Goal: Task Accomplishment & Management: Complete application form

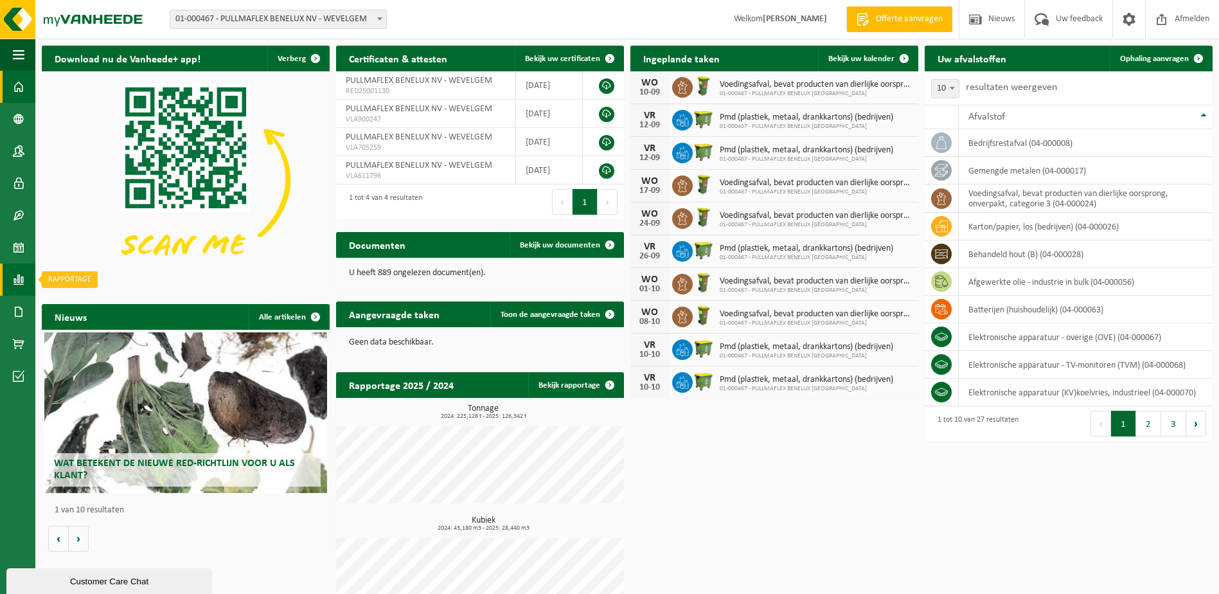
click at [14, 283] on span at bounding box center [19, 279] width 12 height 32
click at [96, 309] on span "In lijstvorm" at bounding box center [97, 307] width 45 height 24
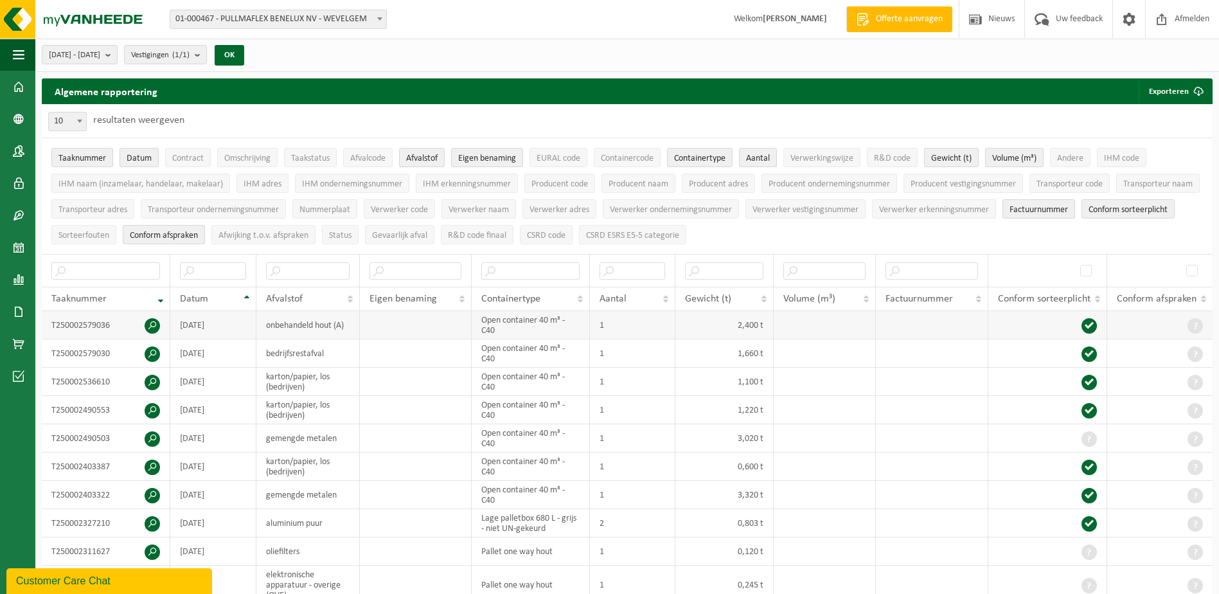
click at [194, 330] on td "2025-09-04" at bounding box center [213, 325] width 86 height 28
click at [157, 321] on span at bounding box center [152, 325] width 15 height 15
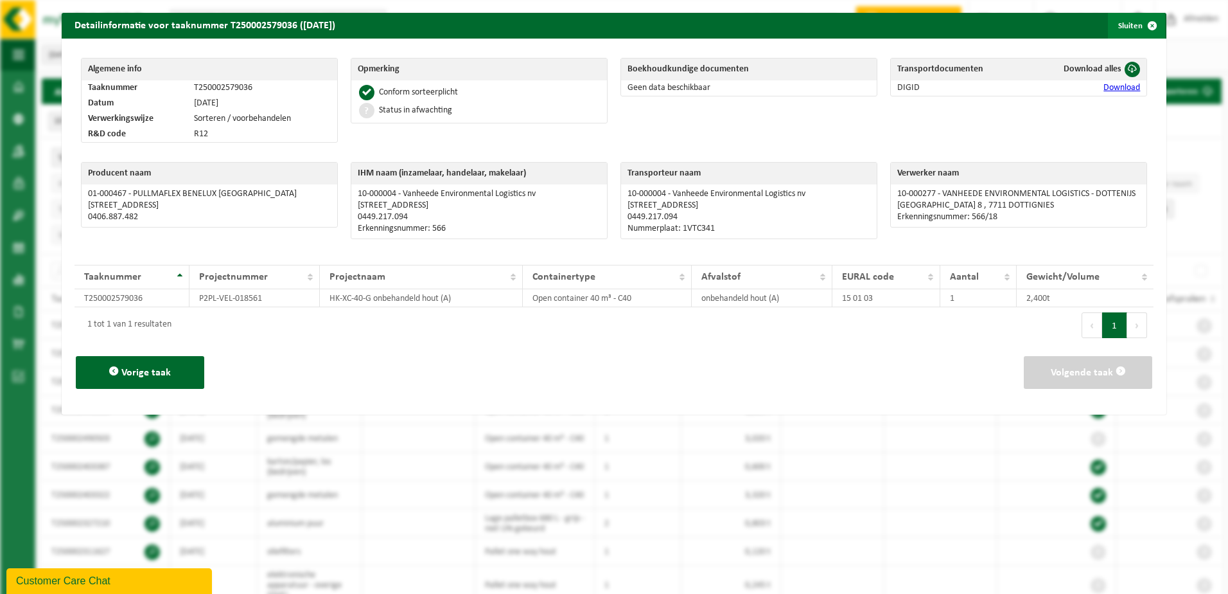
click at [1140, 22] on span "button" at bounding box center [1153, 26] width 26 height 26
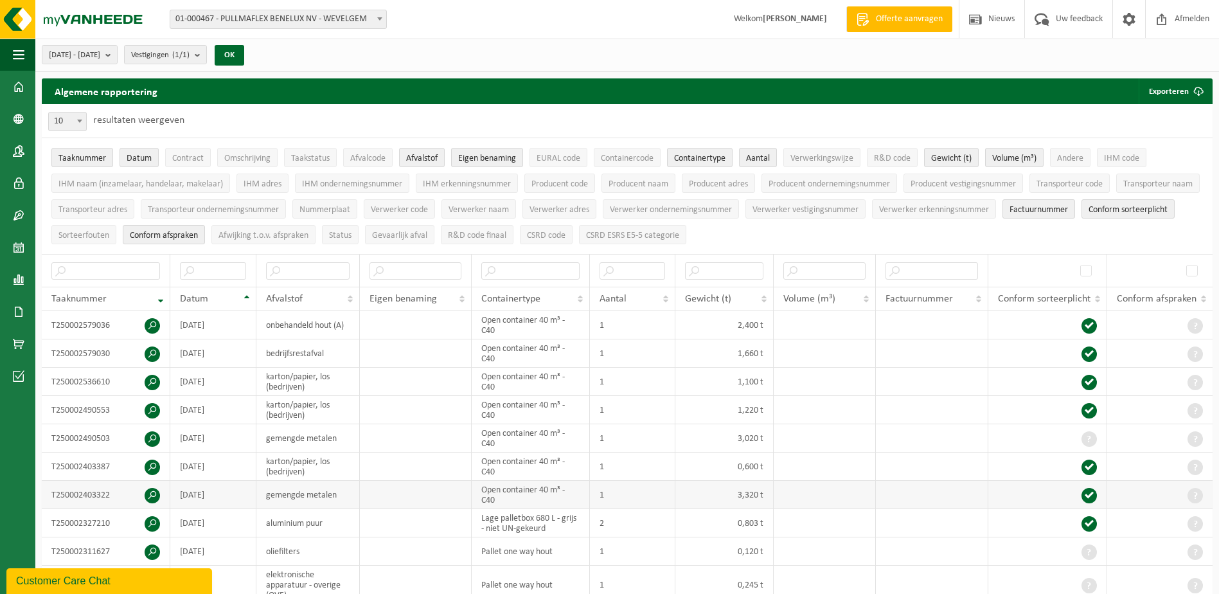
scroll to position [193, 0]
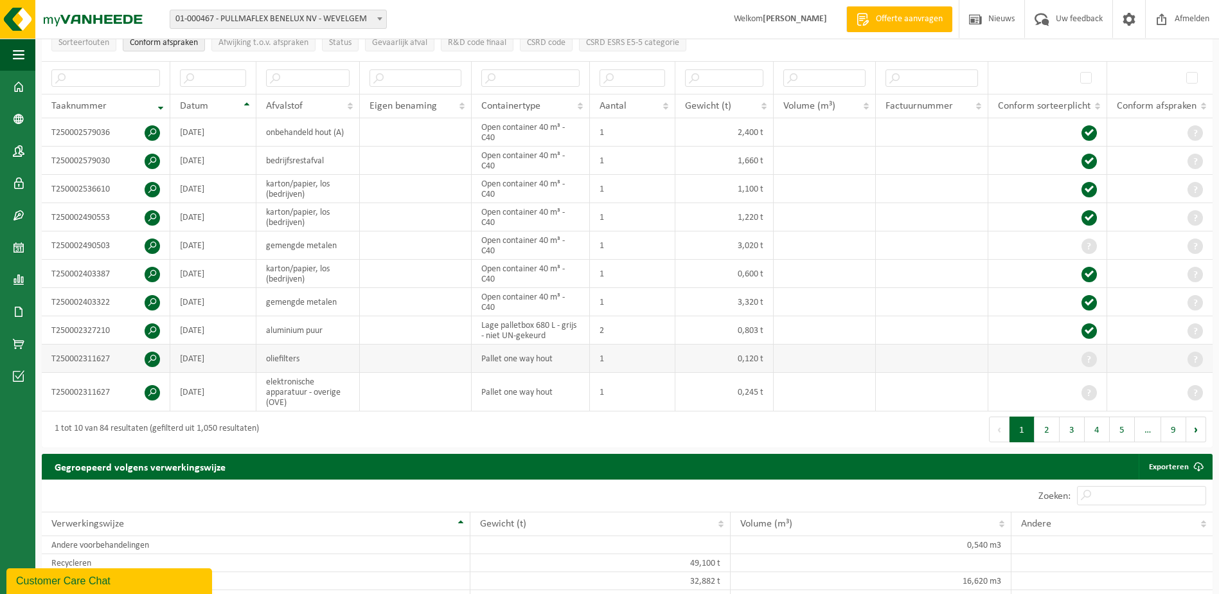
click at [292, 357] on td "oliefilters" at bounding box center [307, 358] width 103 height 28
click at [288, 392] on td "elektronische apparatuur - overige (OVE)" at bounding box center [307, 392] width 103 height 39
click at [1055, 426] on button "2" at bounding box center [1046, 429] width 25 height 26
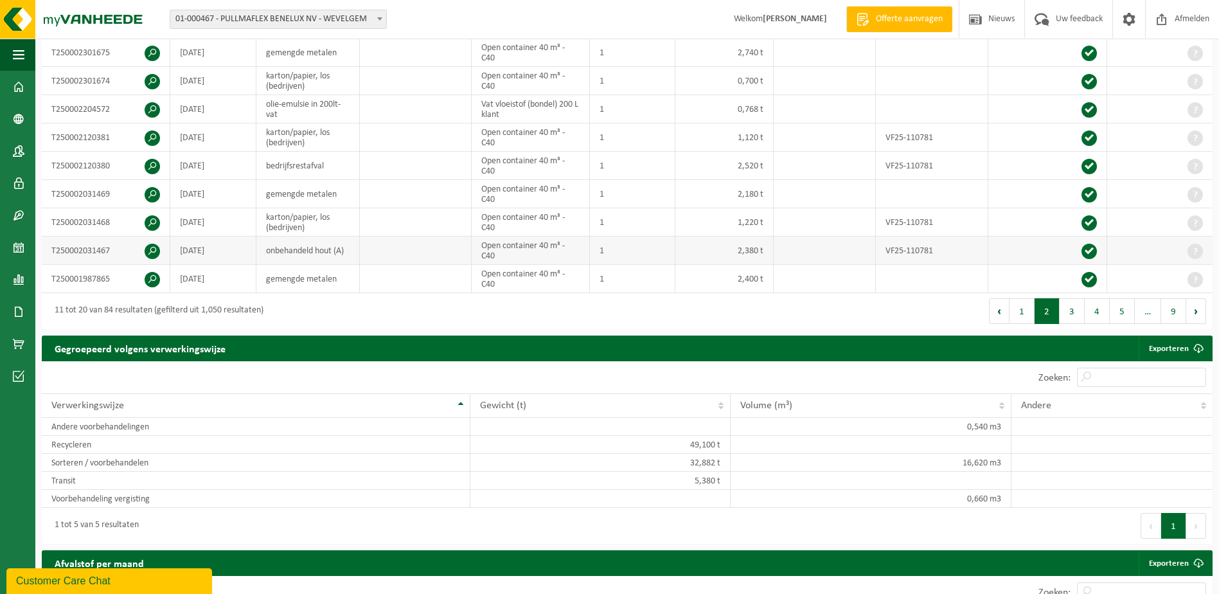
scroll to position [128, 0]
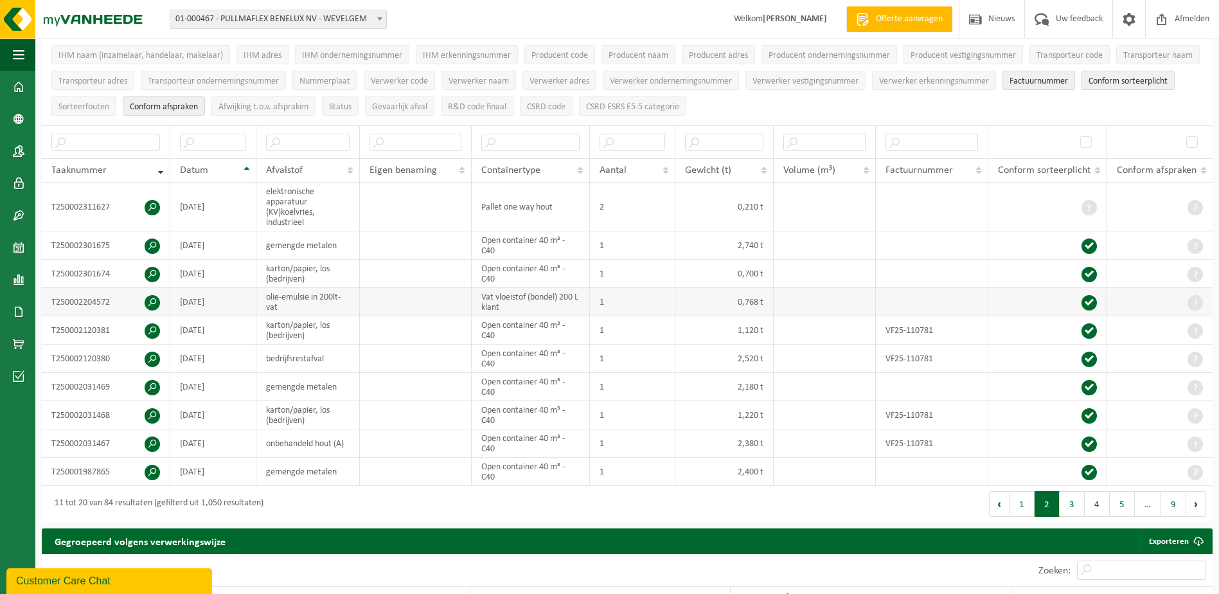
click at [296, 299] on td "olie-emulsie in 200lt-vat" at bounding box center [307, 302] width 103 height 28
click at [75, 305] on td "T250002204572" at bounding box center [106, 302] width 128 height 28
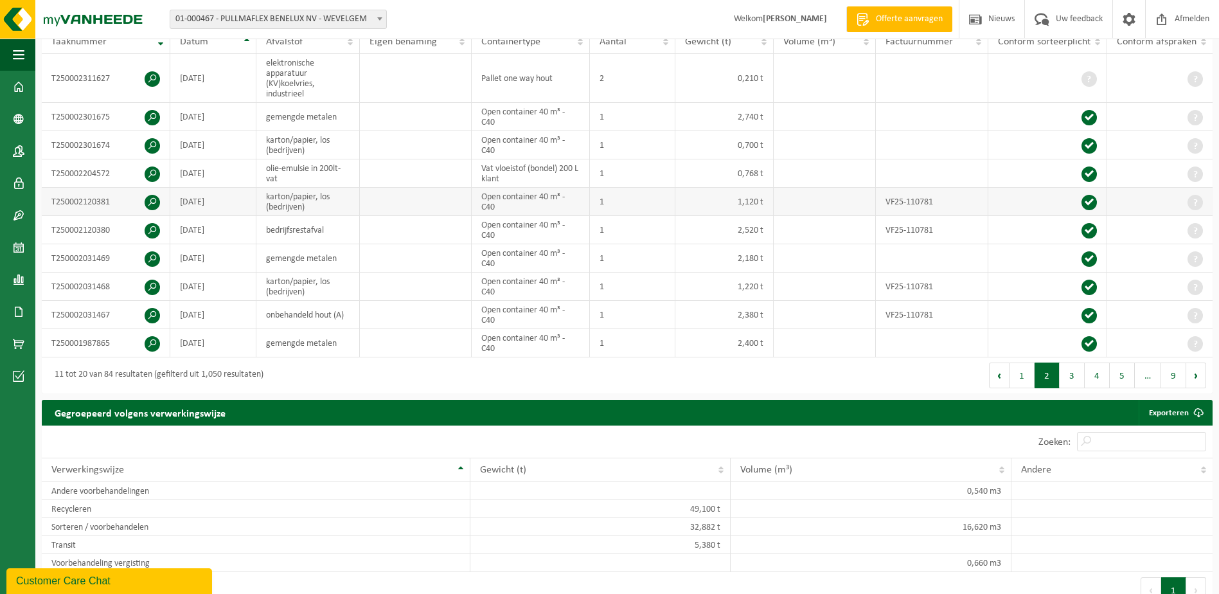
click at [125, 200] on td "T250002120381" at bounding box center [106, 202] width 128 height 28
click at [155, 168] on span at bounding box center [152, 173] width 15 height 15
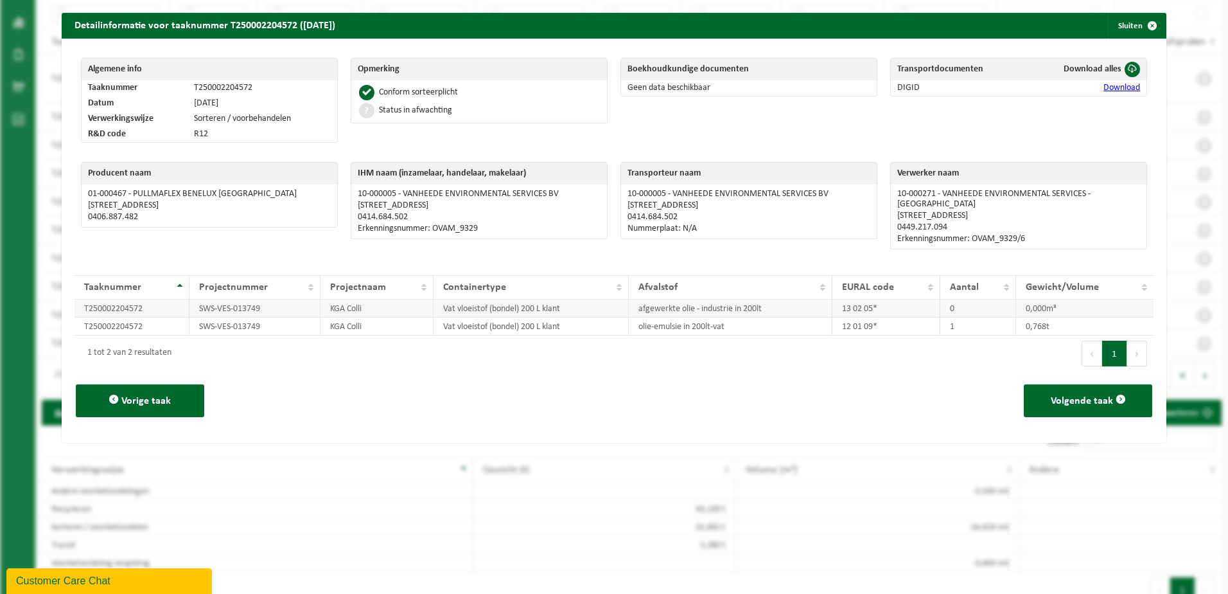
click at [718, 299] on td "afgewerkte olie - industrie in 200lt" at bounding box center [730, 308] width 203 height 18
click at [1145, 25] on span "button" at bounding box center [1153, 26] width 26 height 26
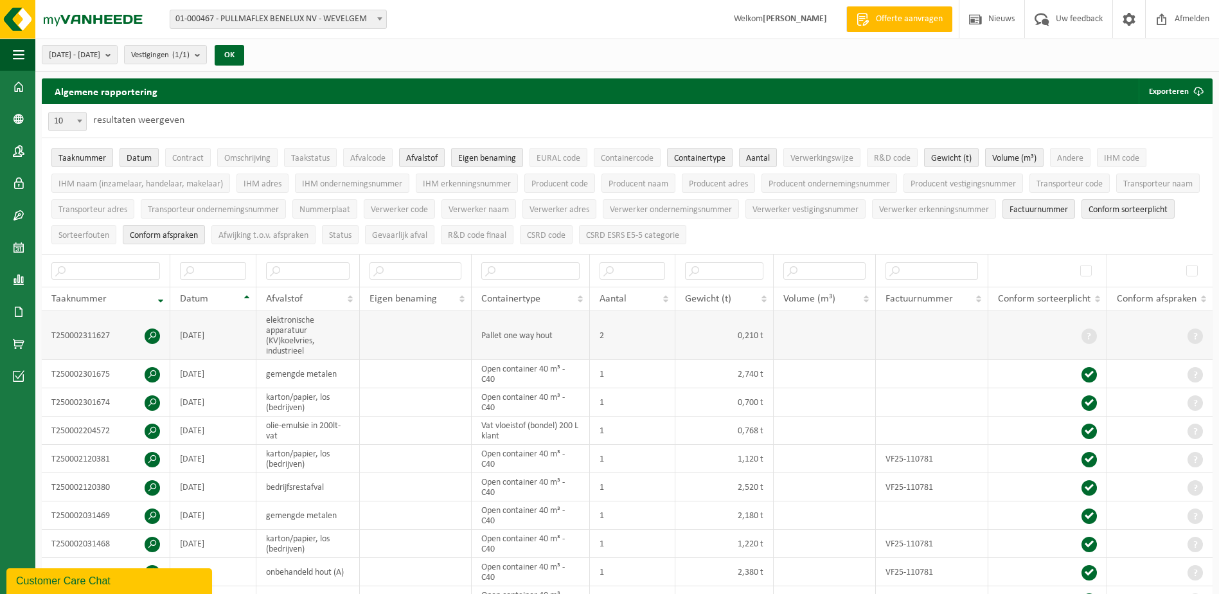
scroll to position [128, 0]
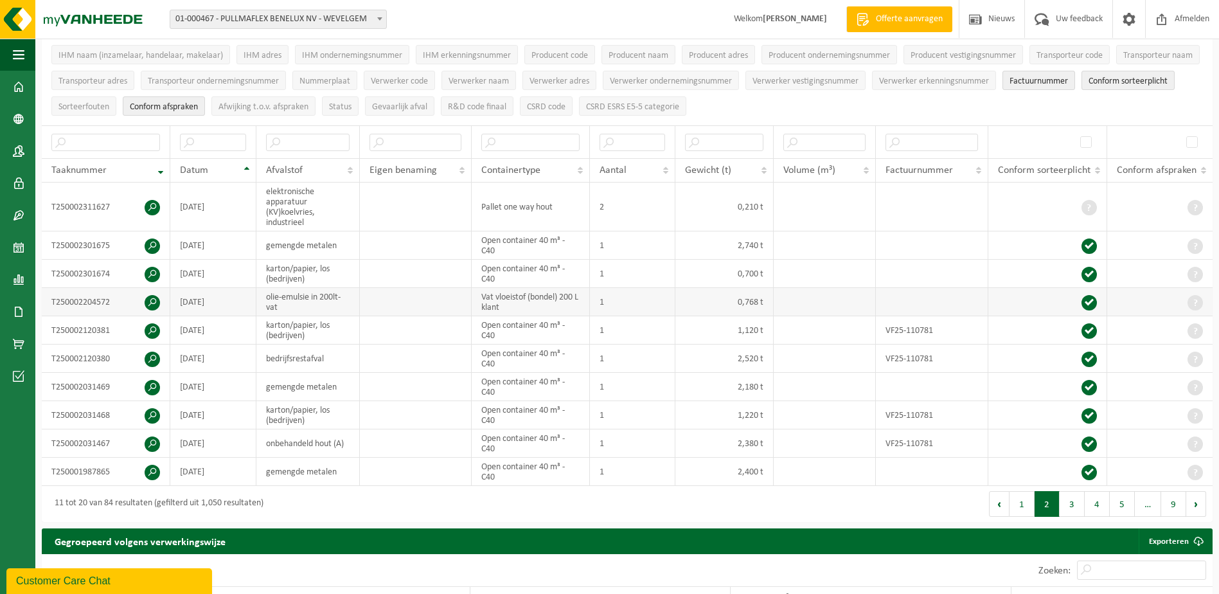
click at [535, 303] on td "Vat vloeistof (bondel) 200 L klant" at bounding box center [531, 302] width 118 height 28
click at [151, 303] on span at bounding box center [152, 302] width 15 height 15
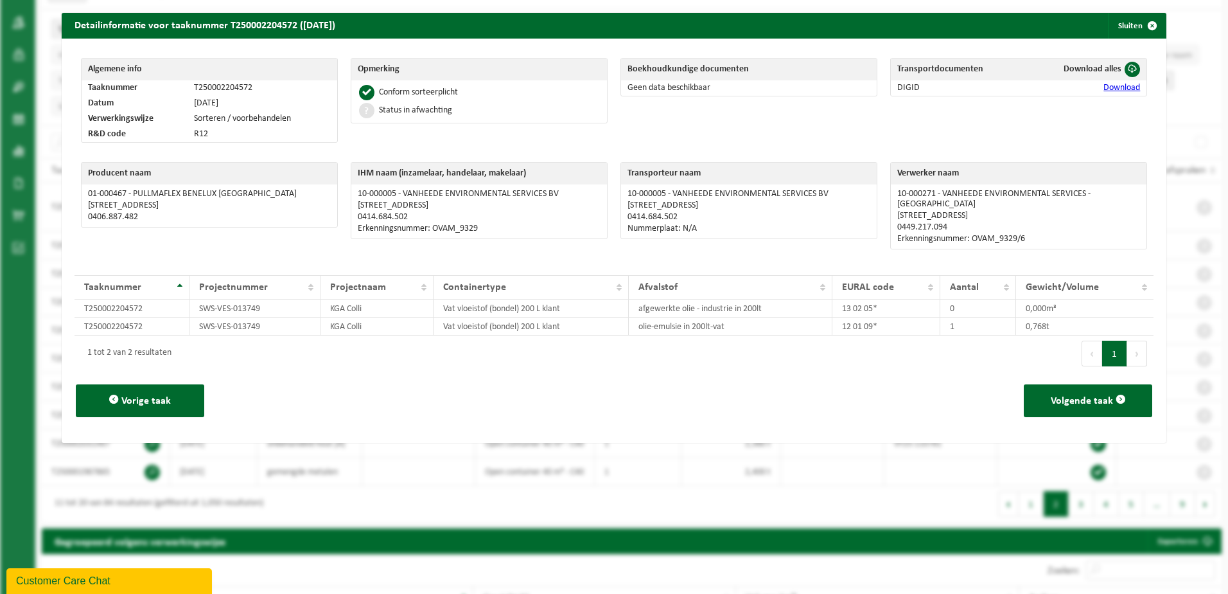
click at [1111, 87] on link "Download" at bounding box center [1122, 88] width 37 height 10
click at [1140, 26] on span "button" at bounding box center [1153, 26] width 26 height 26
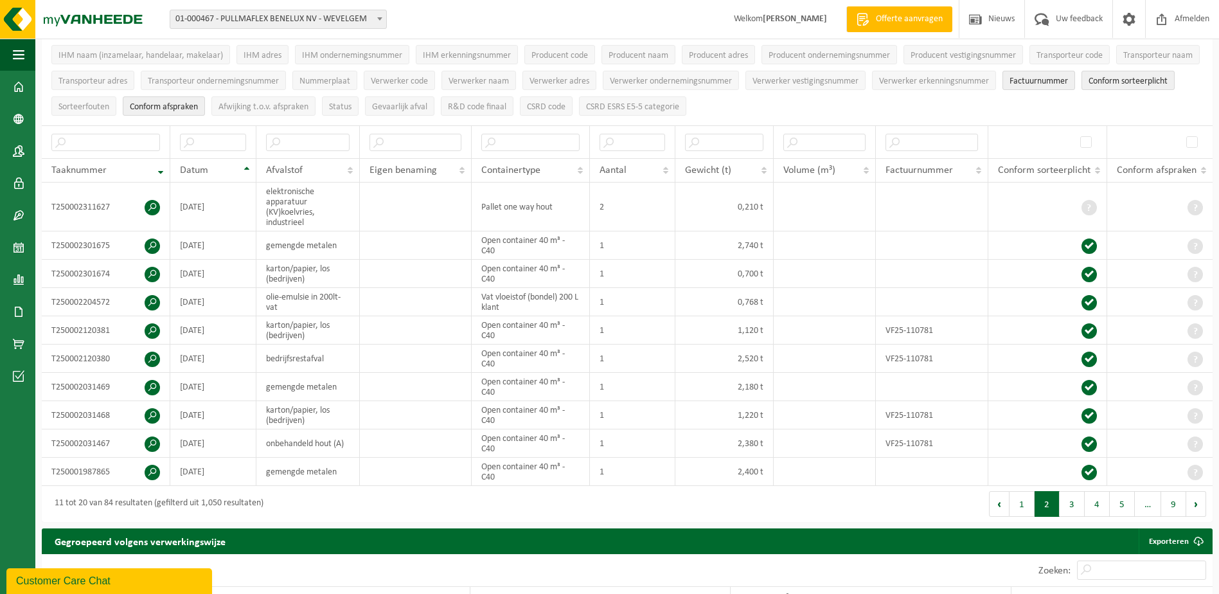
scroll to position [0, 0]
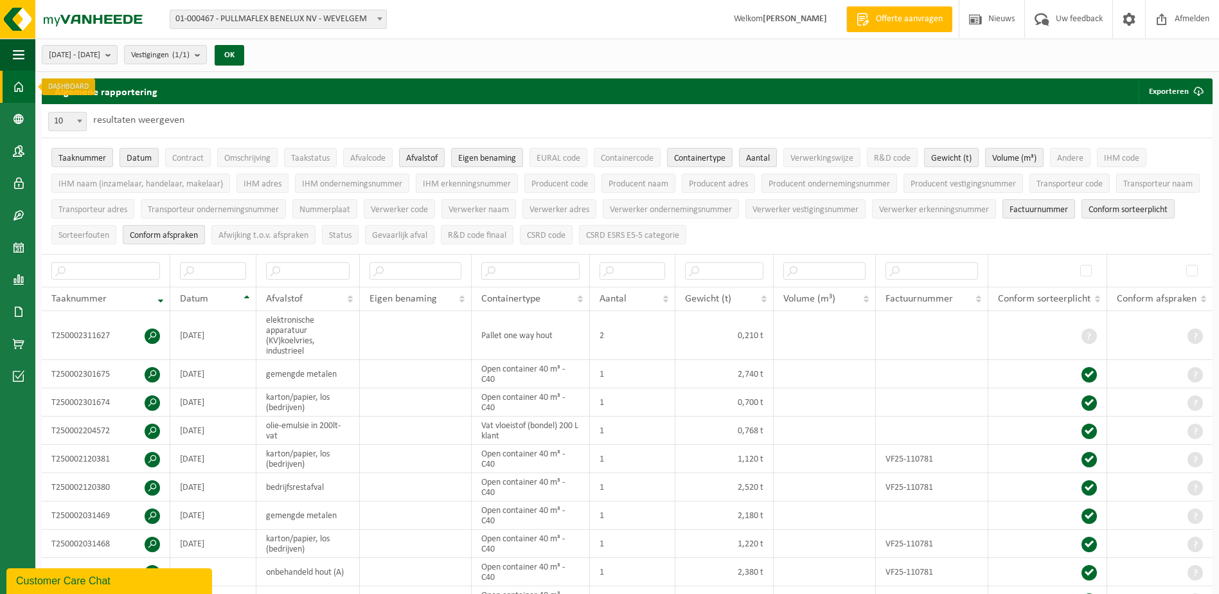
click at [17, 83] on span at bounding box center [19, 87] width 12 height 32
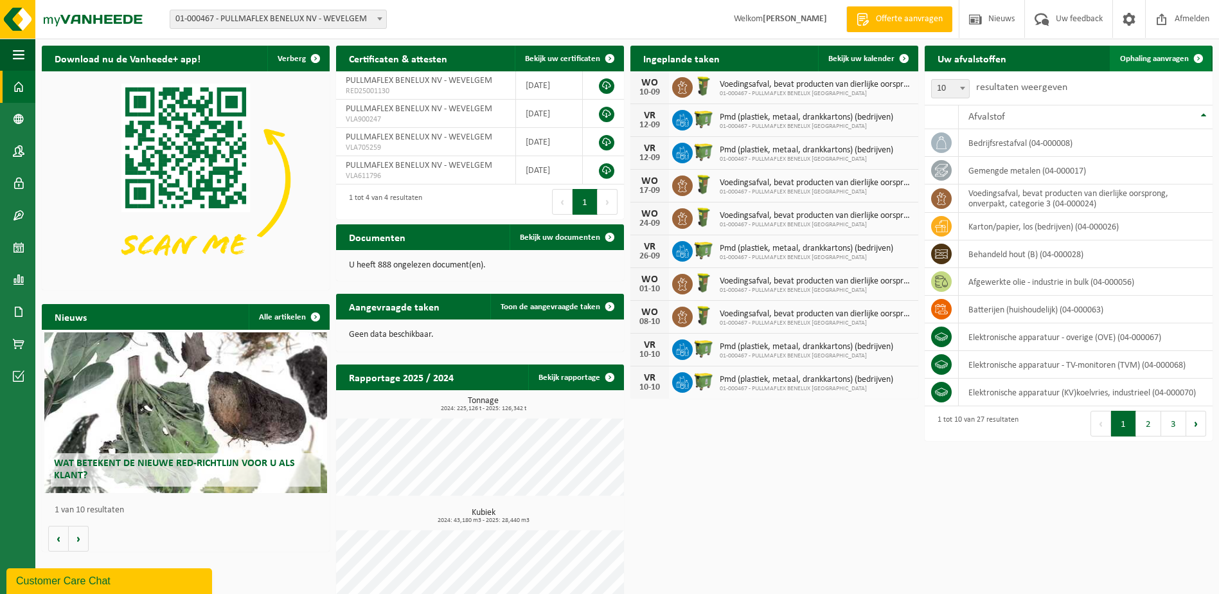
click at [1158, 53] on link "Ophaling aanvragen" at bounding box center [1160, 59] width 102 height 26
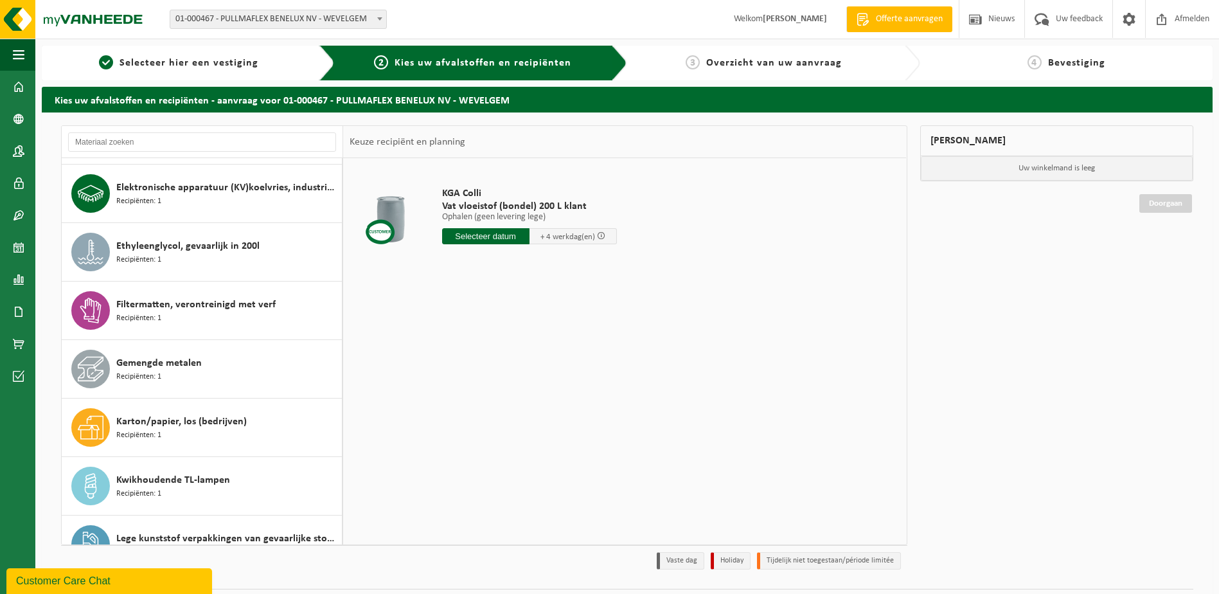
scroll to position [642, 0]
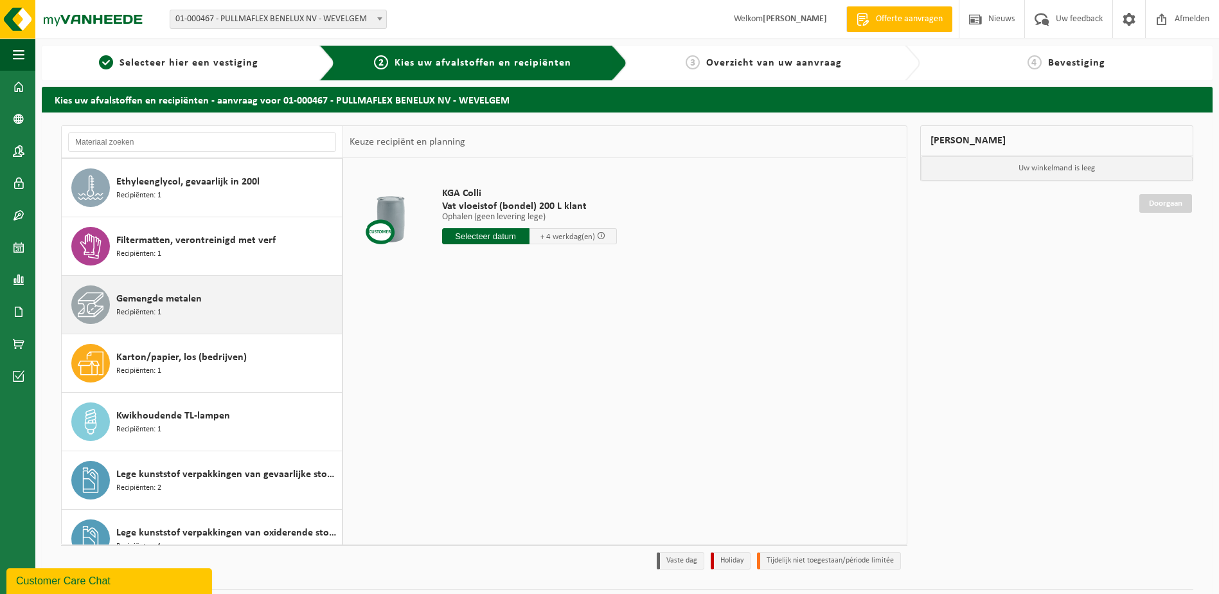
click at [217, 299] on div "Gemengde metalen Recipiënten: 1" at bounding box center [227, 304] width 222 height 39
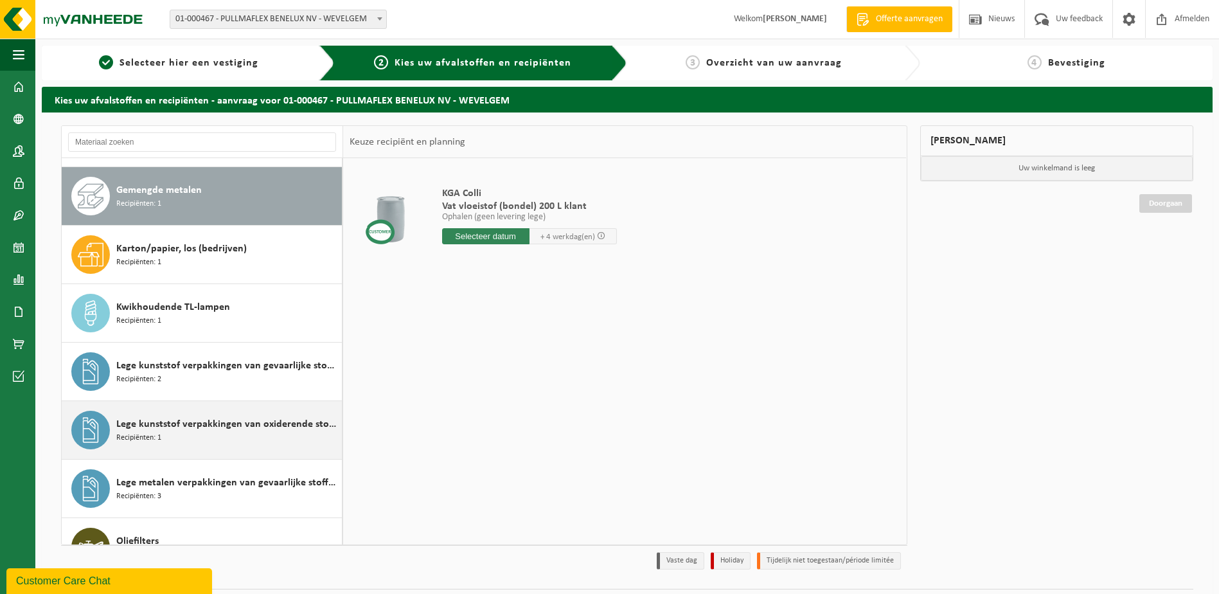
scroll to position [760, 0]
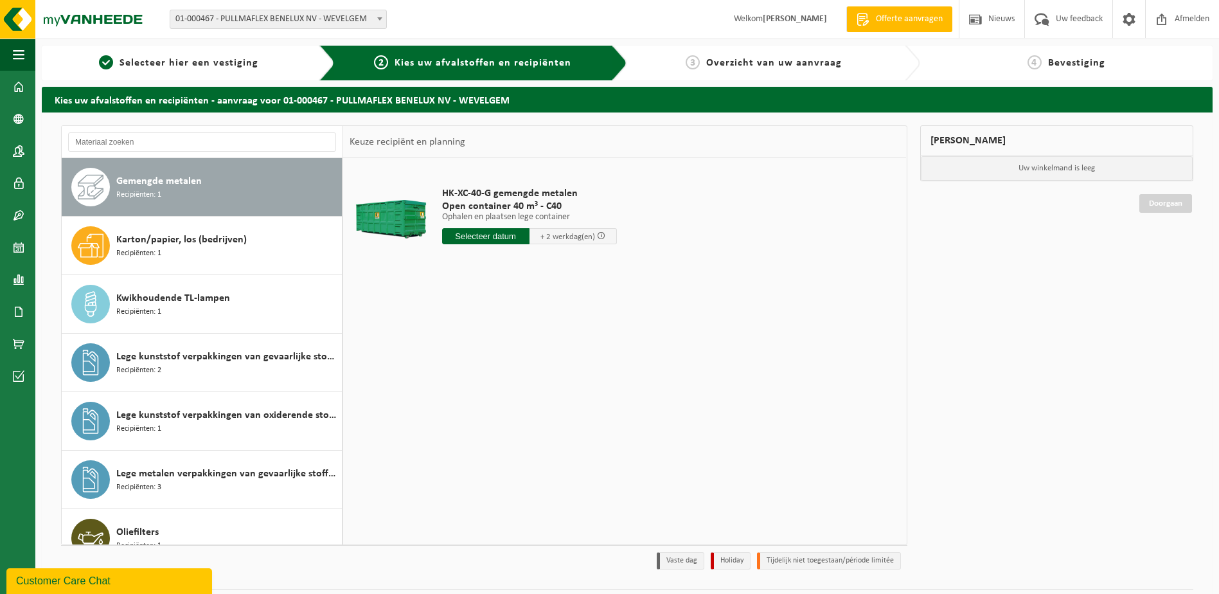
click at [517, 235] on input "text" at bounding box center [485, 236] width 87 height 16
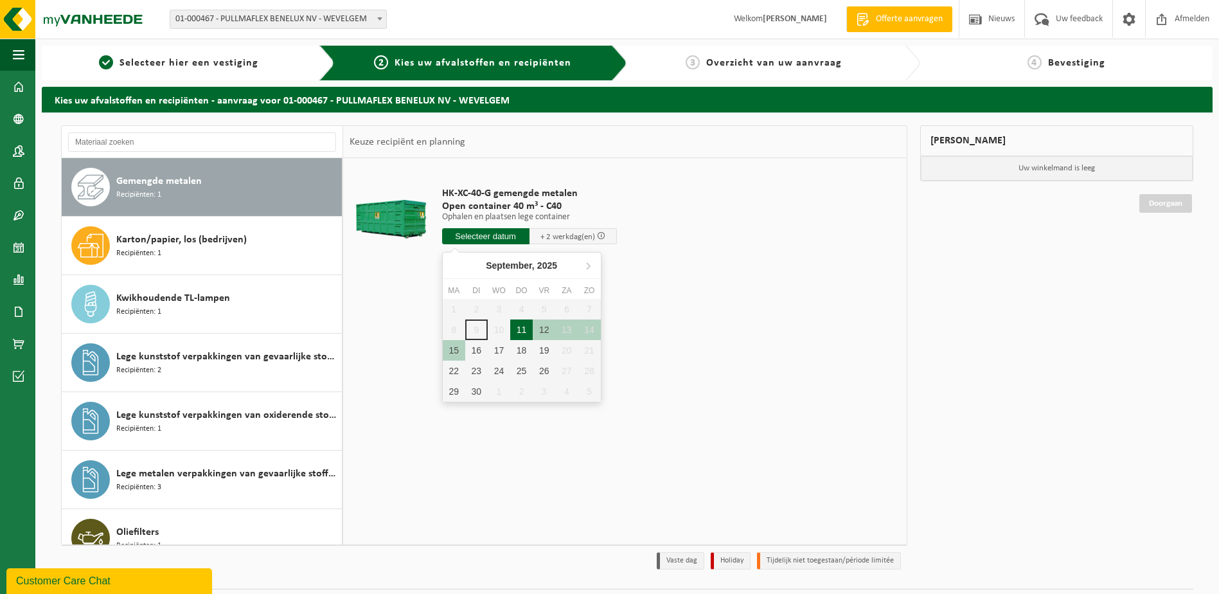
click at [527, 329] on div "11" at bounding box center [521, 329] width 22 height 21
type input "Van 2025-09-11"
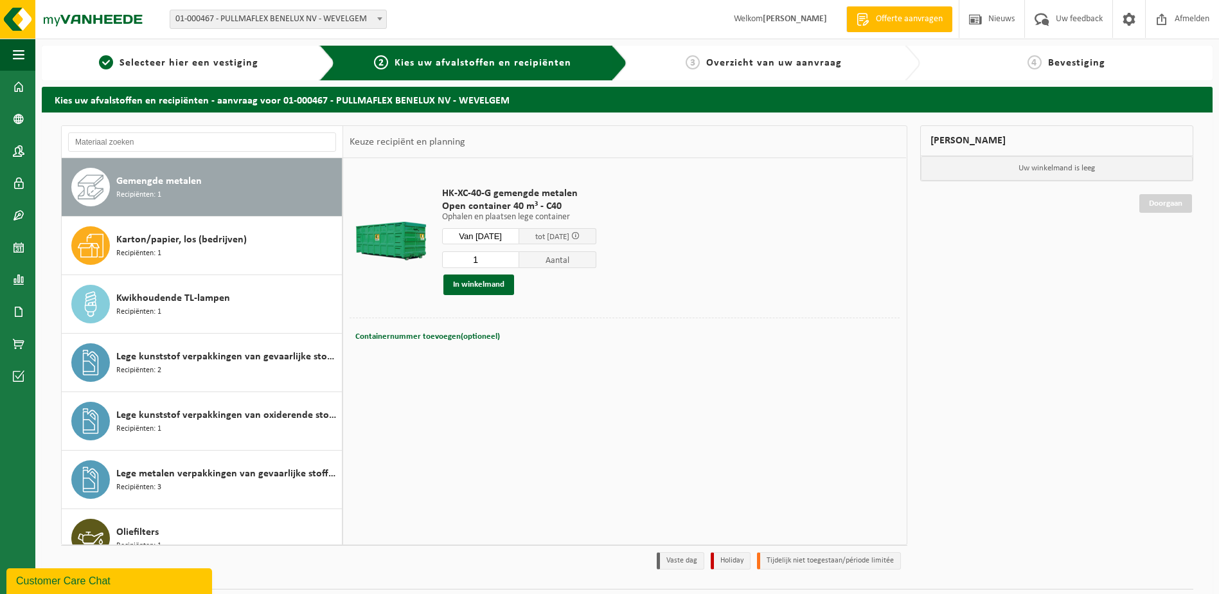
click at [495, 274] on div "1 Aantal In winkelmand" at bounding box center [519, 273] width 154 height 44
click at [499, 283] on button "In winkelmand" at bounding box center [478, 284] width 71 height 21
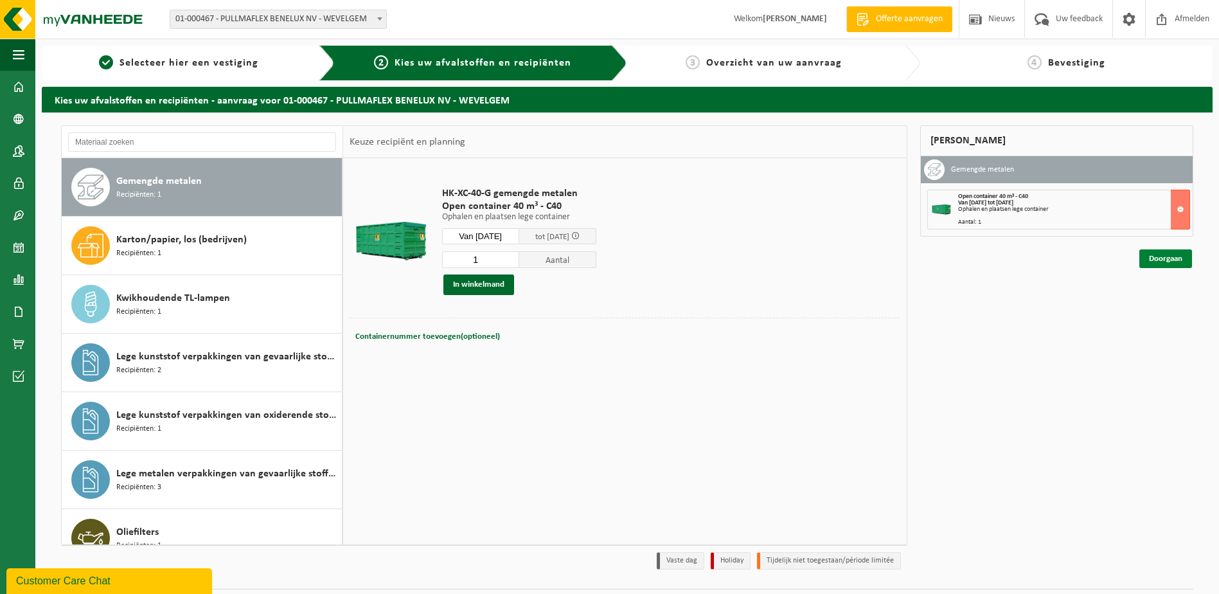
click at [1183, 262] on link "Doorgaan" at bounding box center [1165, 258] width 53 height 19
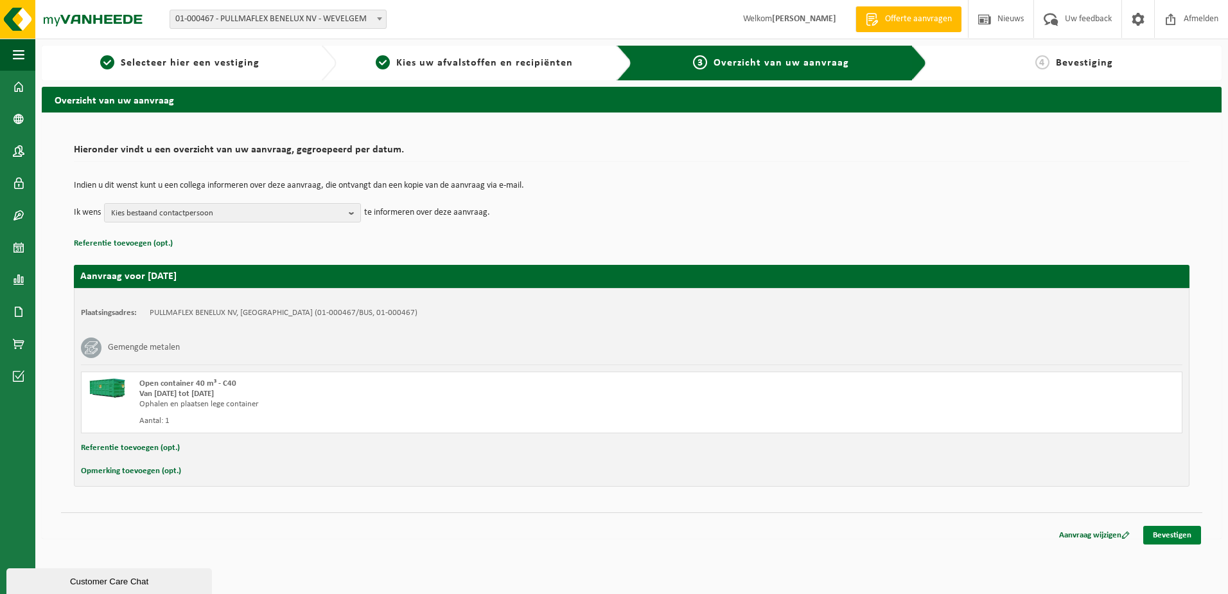
click at [1169, 531] on link "Bevestigen" at bounding box center [1173, 535] width 58 height 19
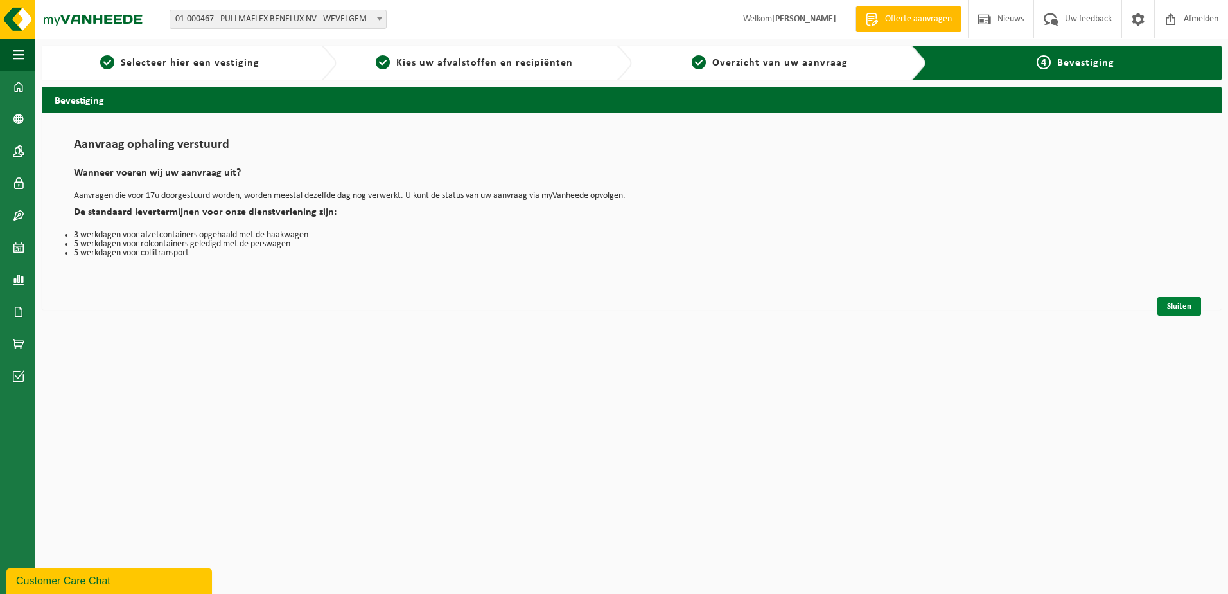
click at [1180, 299] on link "Sluiten" at bounding box center [1180, 306] width 44 height 19
